Goal: Task Accomplishment & Management: Complete application form

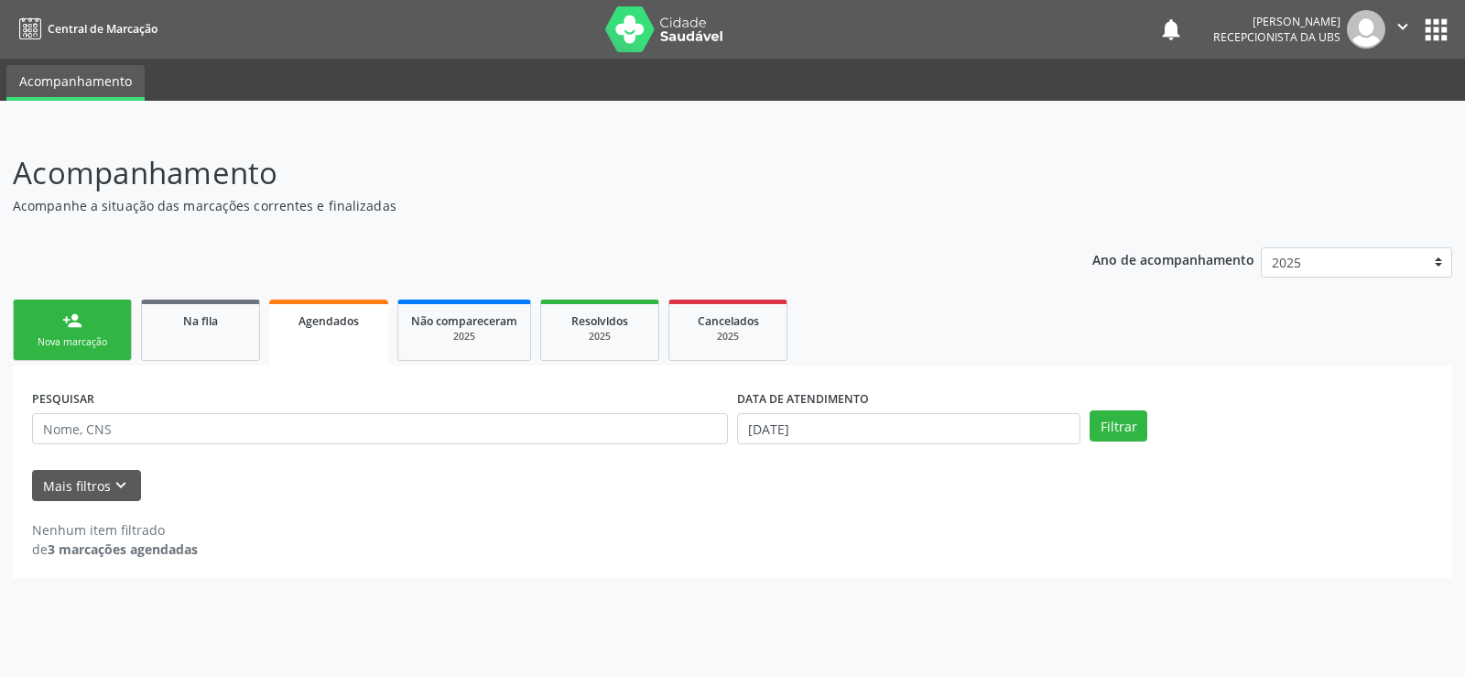
click at [72, 332] on link "person_add Nova marcação" at bounding box center [72, 330] width 119 height 61
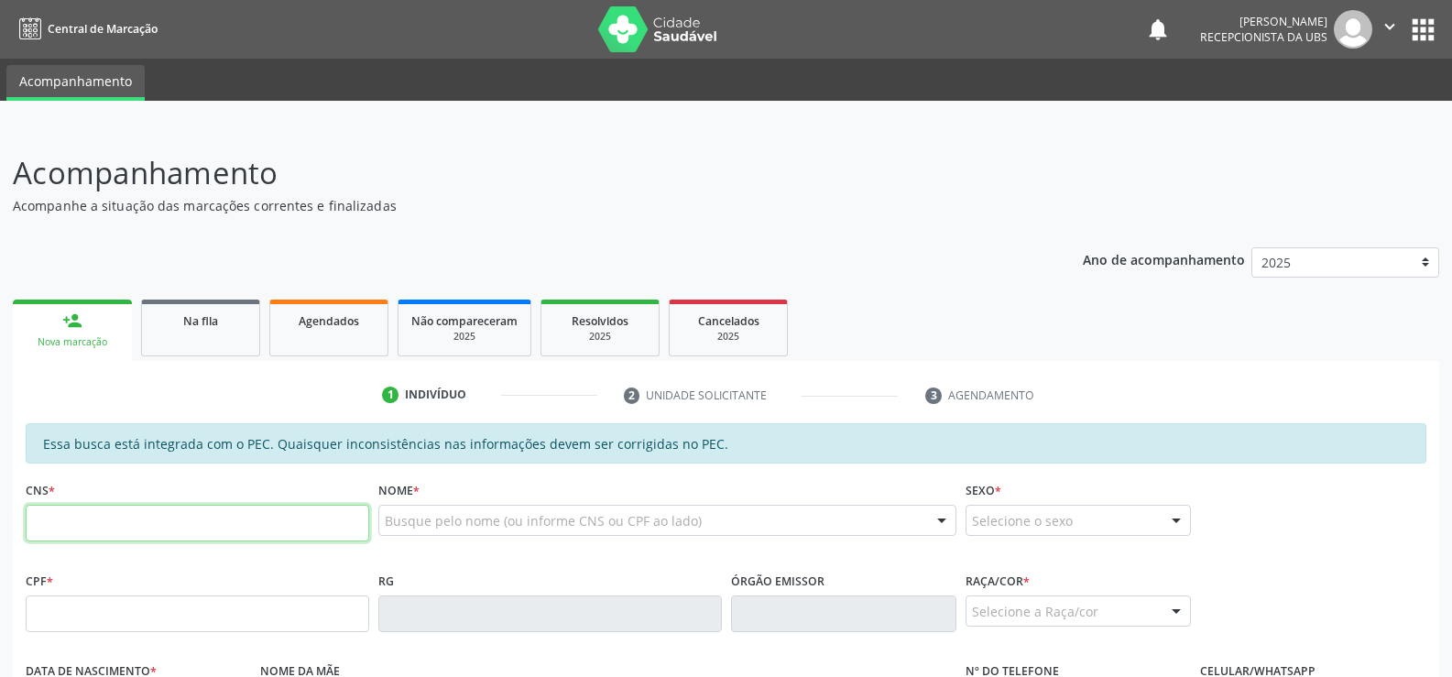
click at [88, 537] on input "text" at bounding box center [197, 523] width 343 height 37
type input "705 1053 6437 6340"
type input "183.289.634-00"
type input "[DATE]"
type input "[PERSON_NAME]"
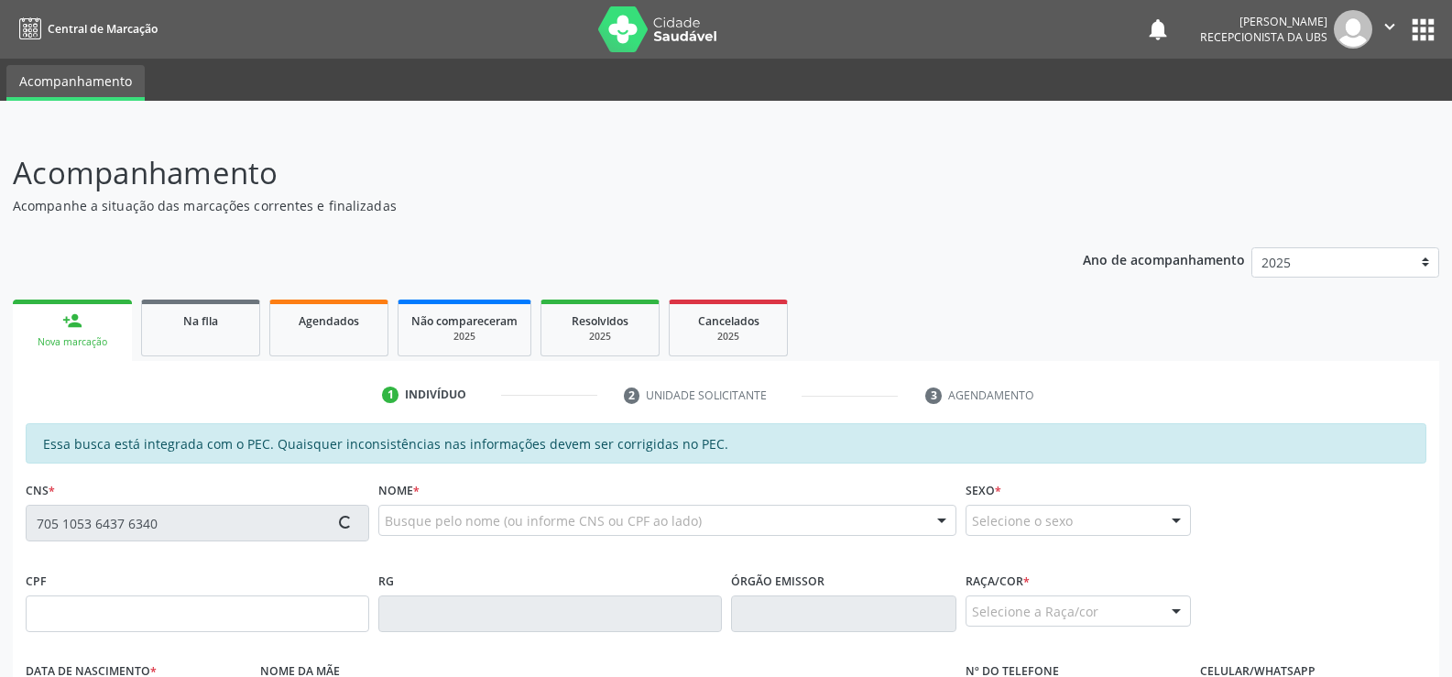
type input "[PHONE_NUMBER]"
type input "S/N"
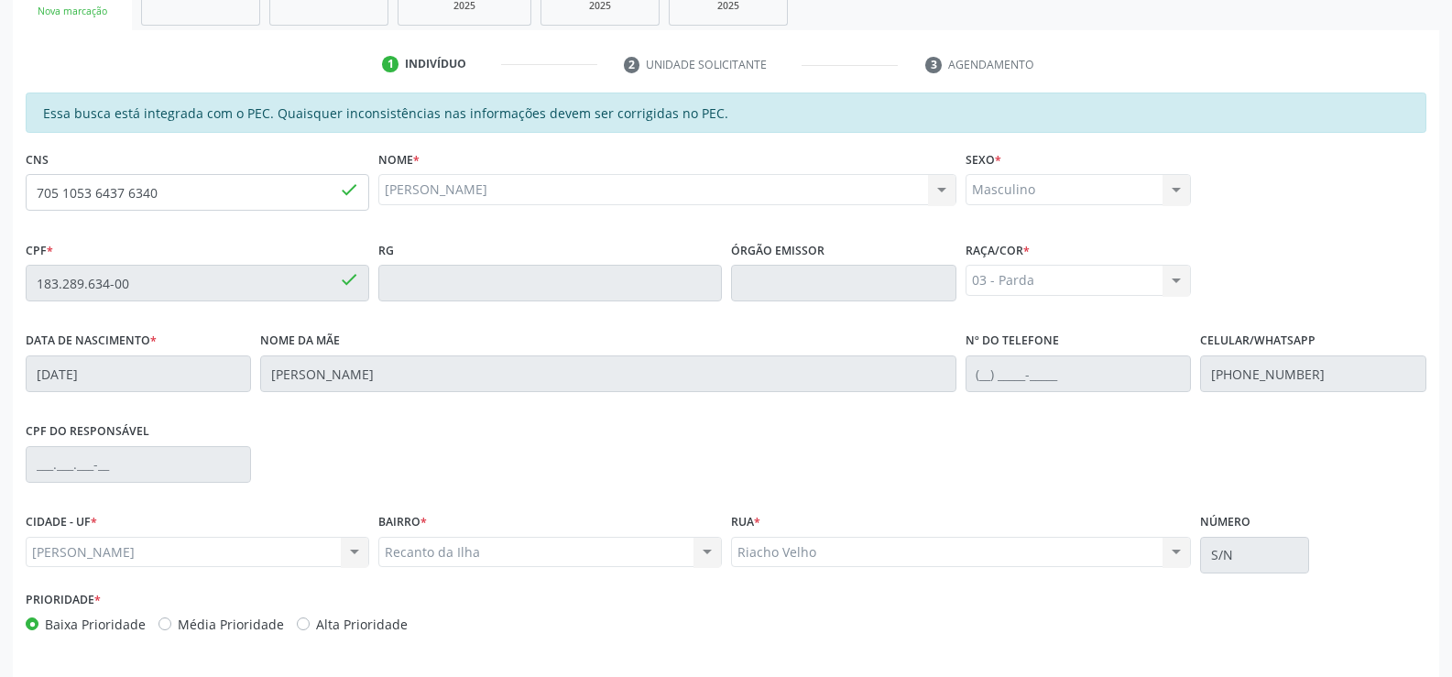
scroll to position [395, 0]
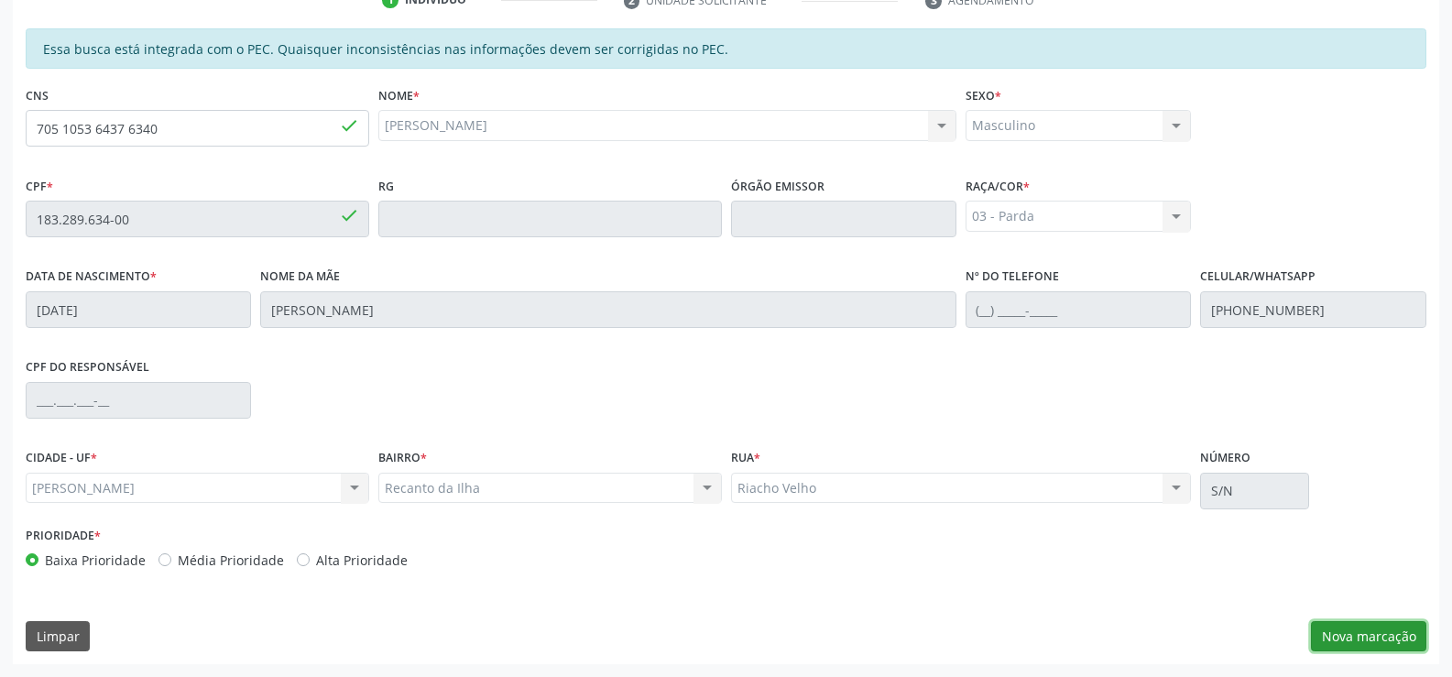
click at [1384, 627] on button "Nova marcação" at bounding box center [1368, 636] width 115 height 31
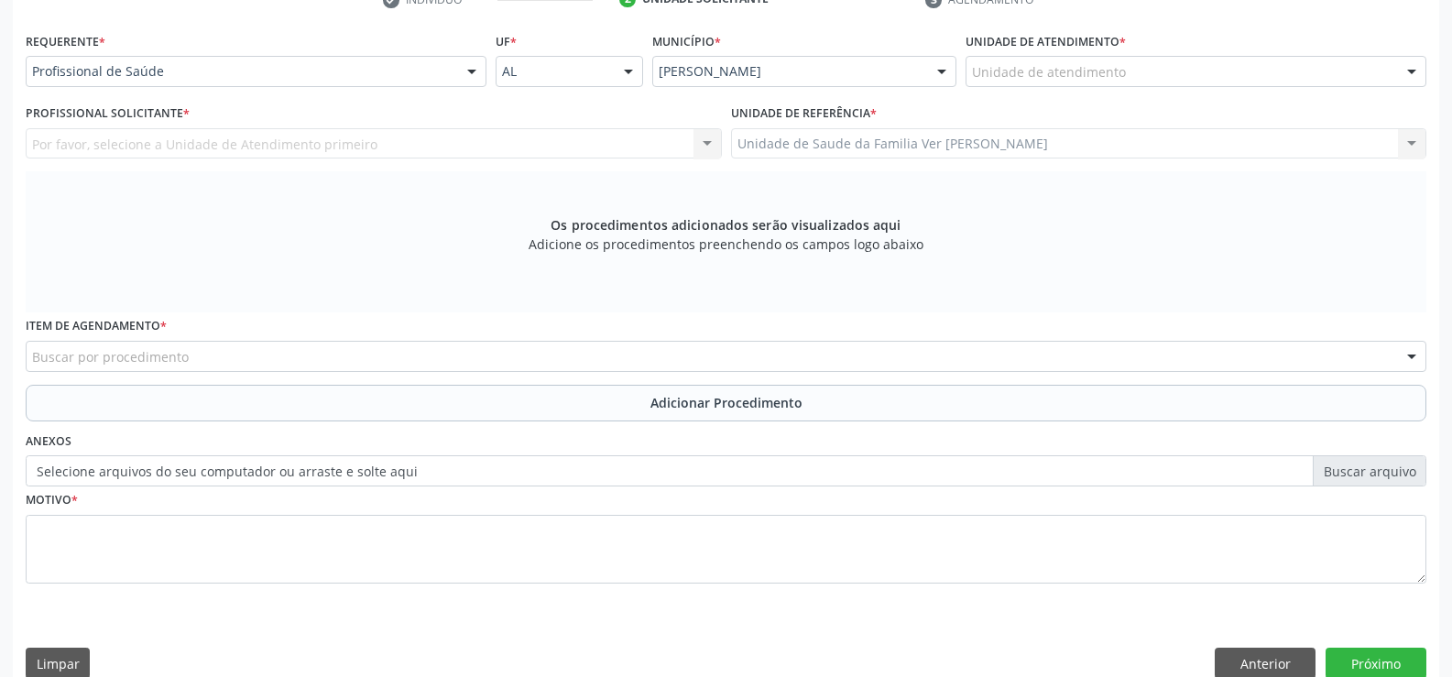
click at [474, 66] on div at bounding box center [471, 72] width 27 height 31
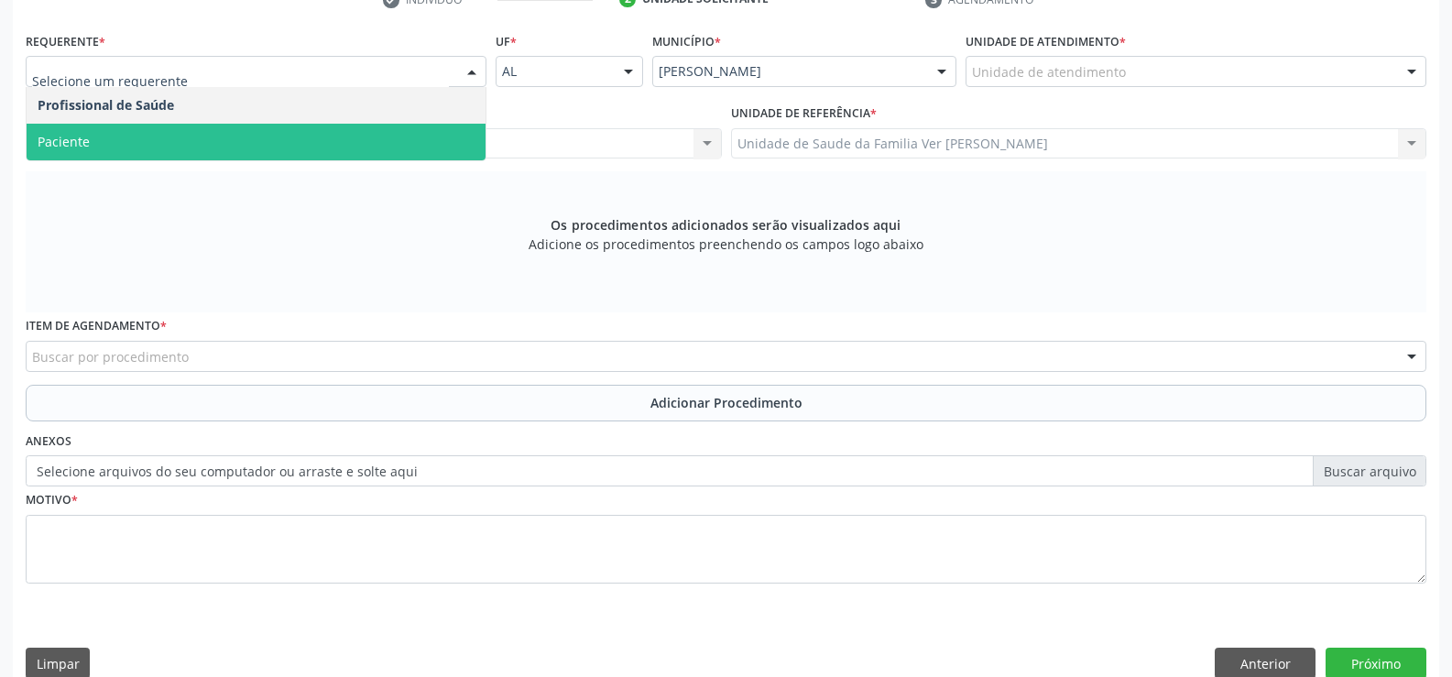
click at [285, 135] on span "Paciente" at bounding box center [256, 142] width 459 height 37
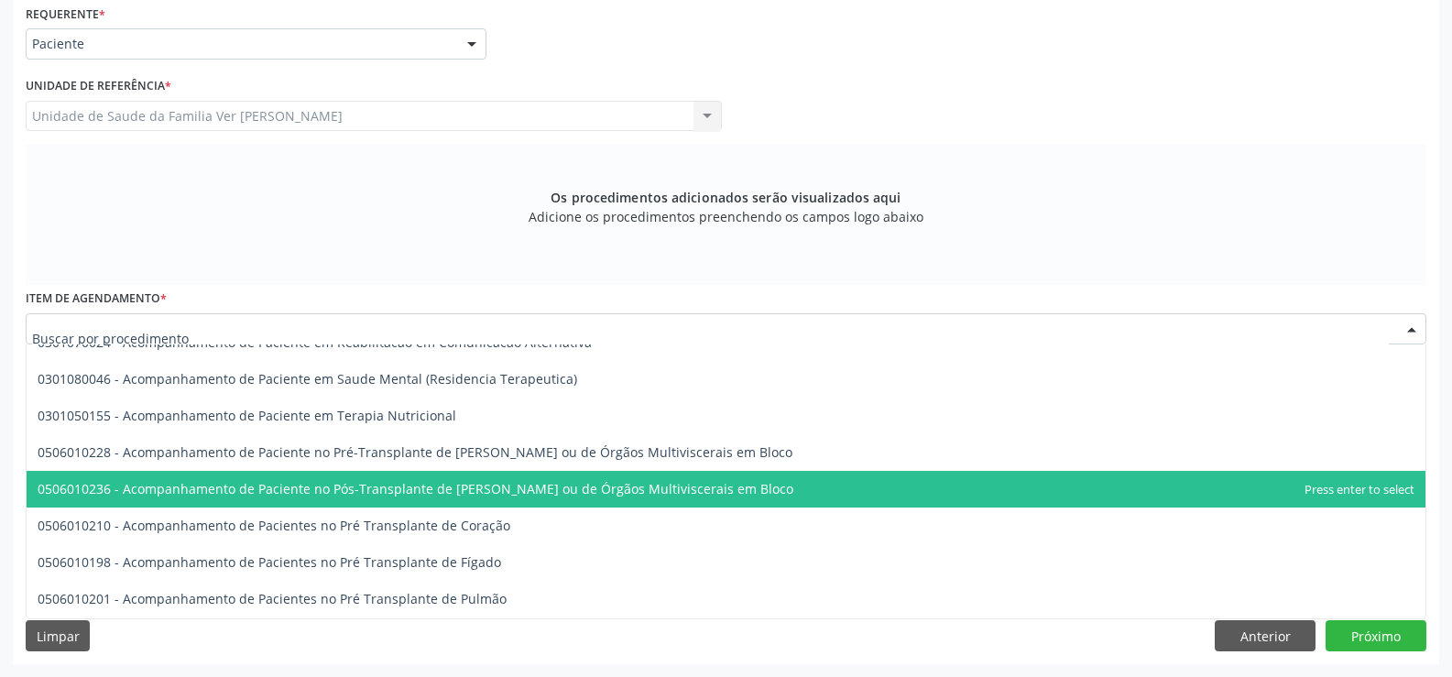
scroll to position [1888, 0]
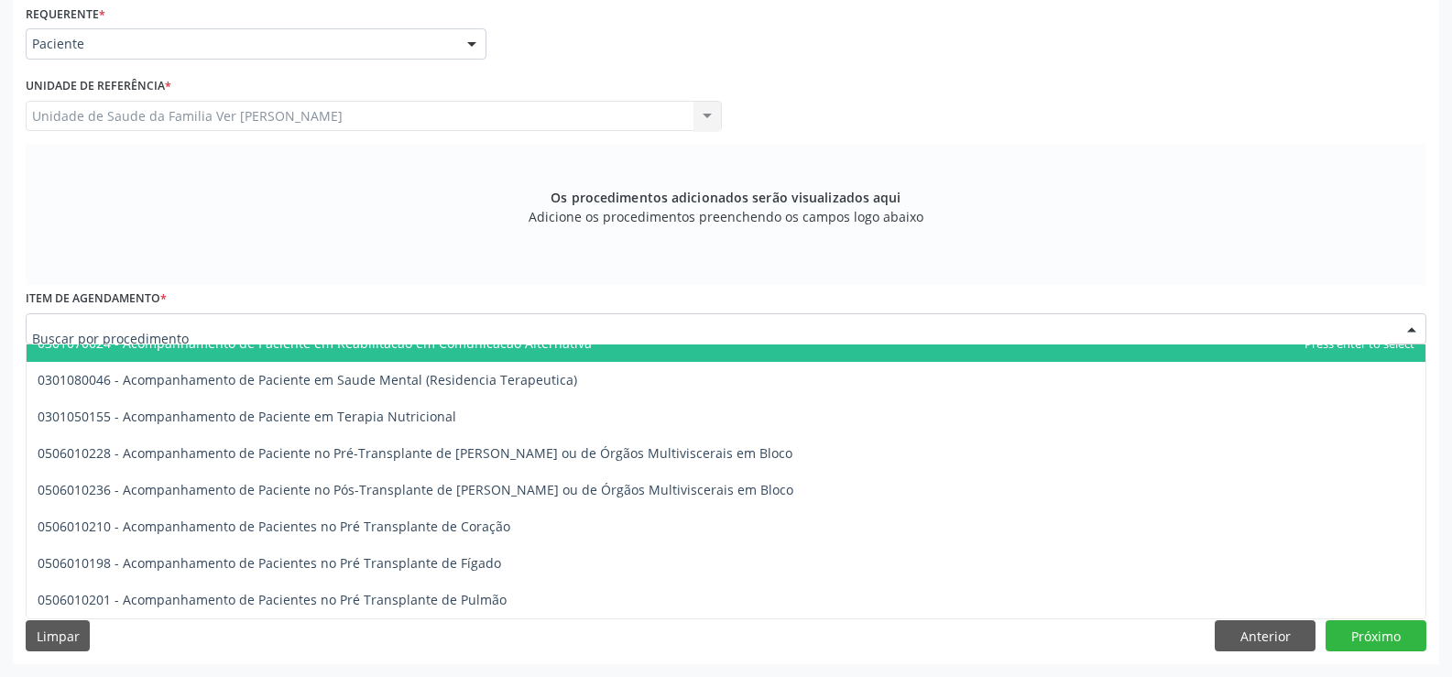
click at [55, 320] on input "text" at bounding box center [710, 338] width 1357 height 37
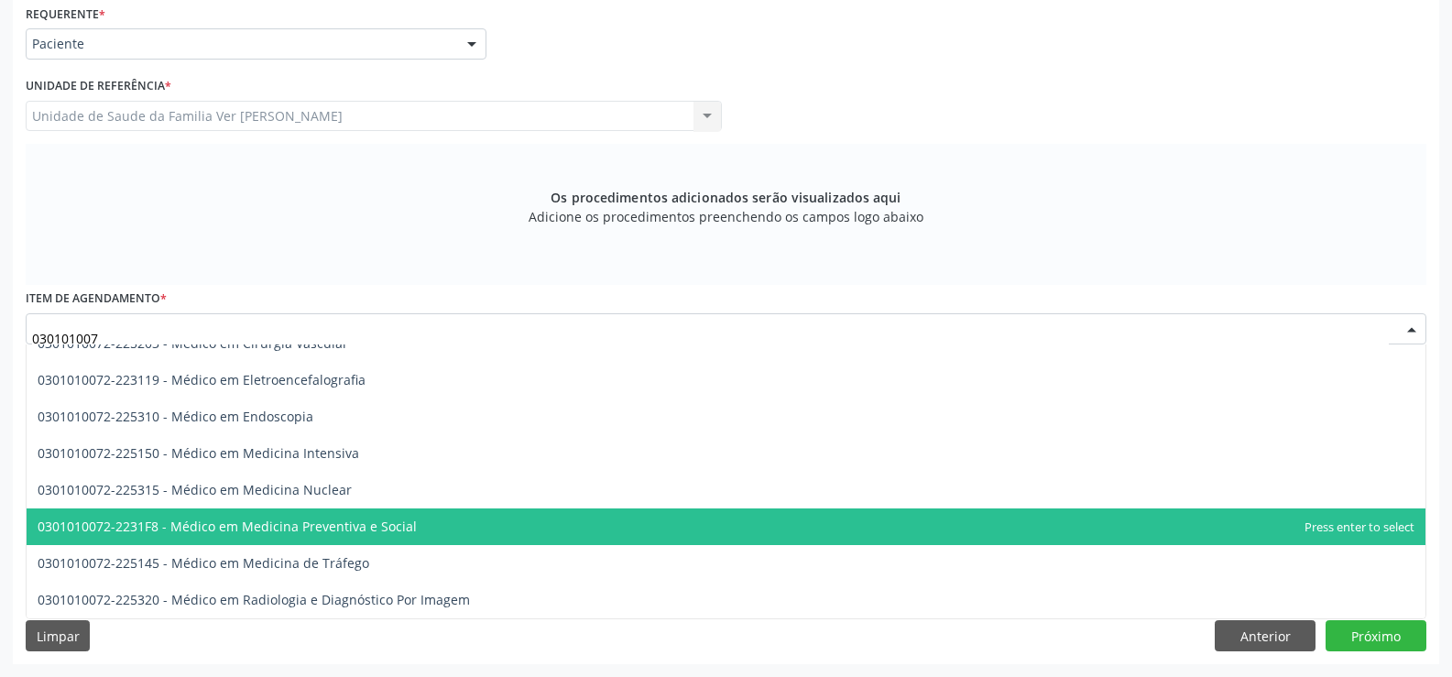
scroll to position [2254, 0]
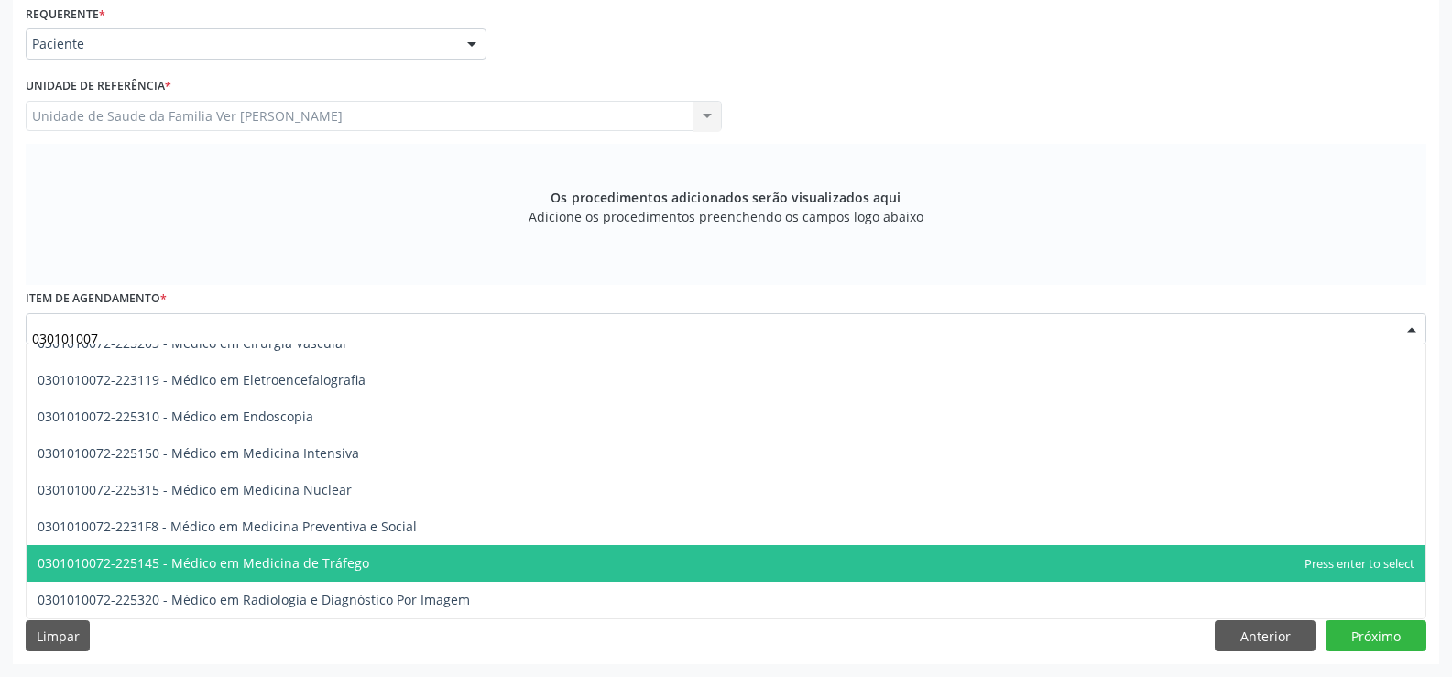
type input "0301010072"
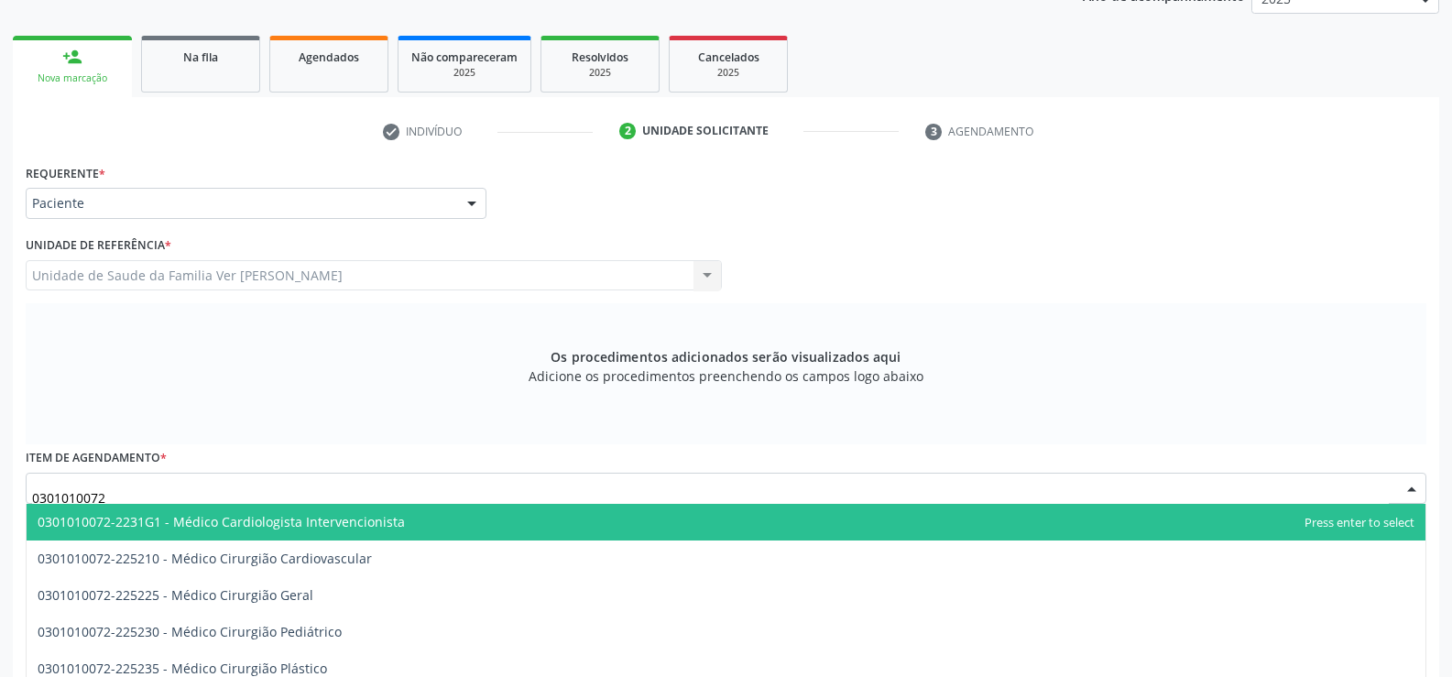
scroll to position [240, 0]
